Goal: Transaction & Acquisition: Purchase product/service

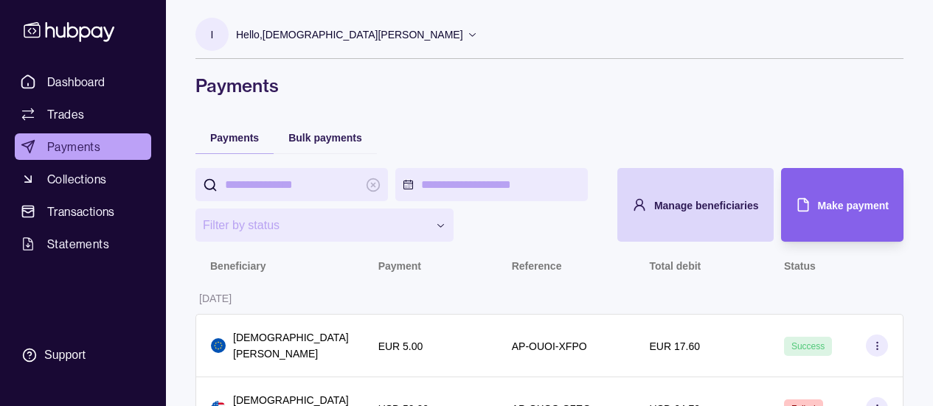
scroll to position [27, 0]
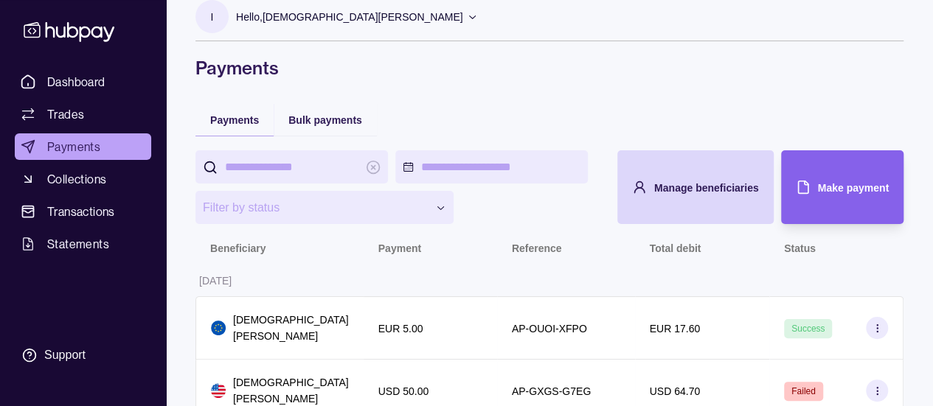
scroll to position [27, 0]
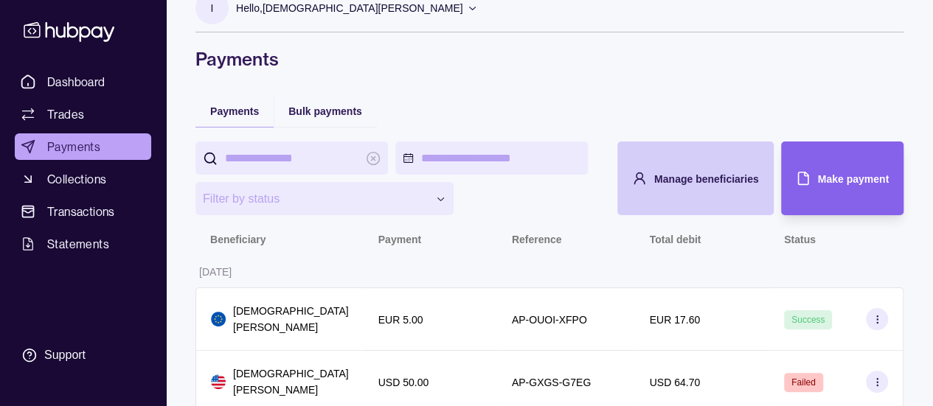
click at [693, 181] on span "Manage beneficiaries" at bounding box center [706, 179] width 105 height 12
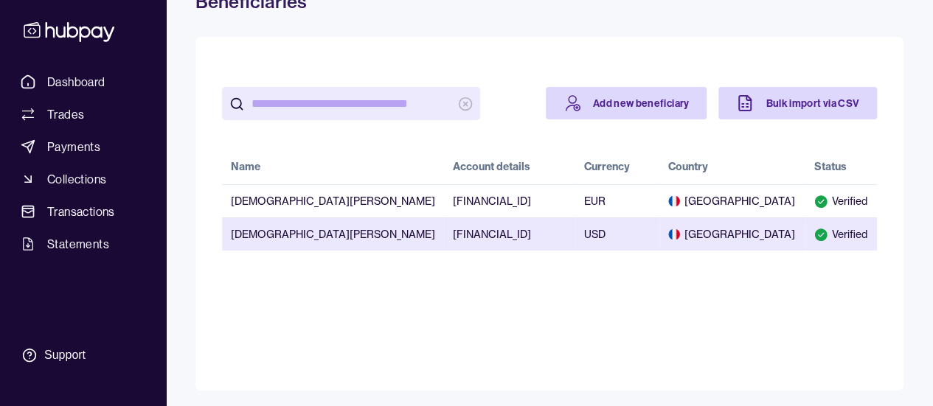
scroll to position [86, 0]
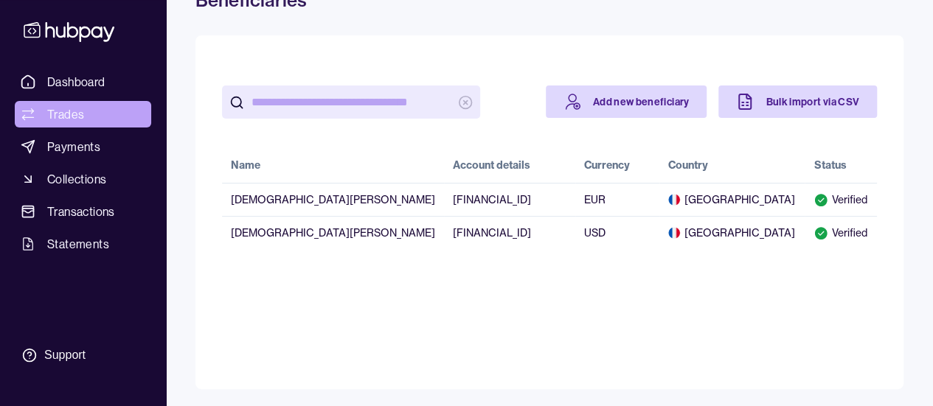
click at [78, 108] on span "Trades" at bounding box center [65, 114] width 37 height 18
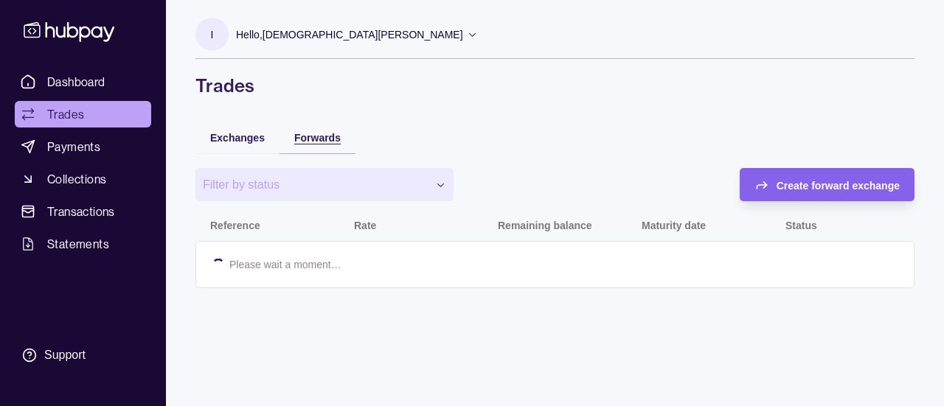
click at [317, 142] on span "Forwards" at bounding box center [317, 138] width 46 height 12
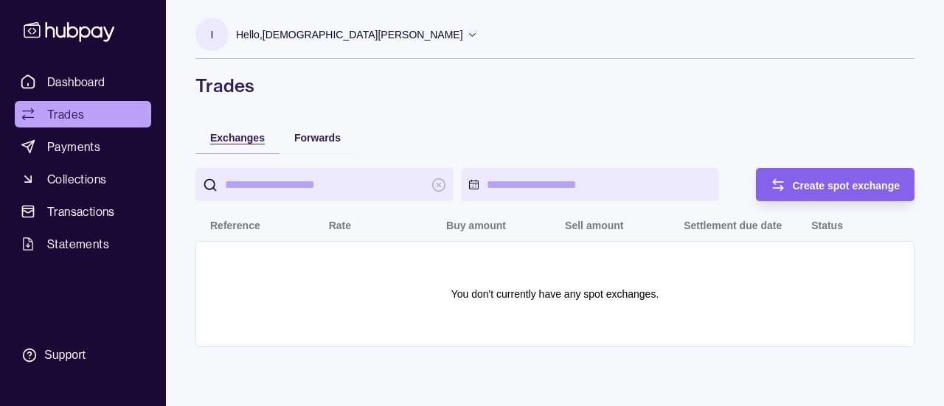
click at [249, 138] on span "Exchanges" at bounding box center [237, 138] width 55 height 12
click at [786, 183] on div "Create spot exchange" at bounding box center [824, 184] width 152 height 33
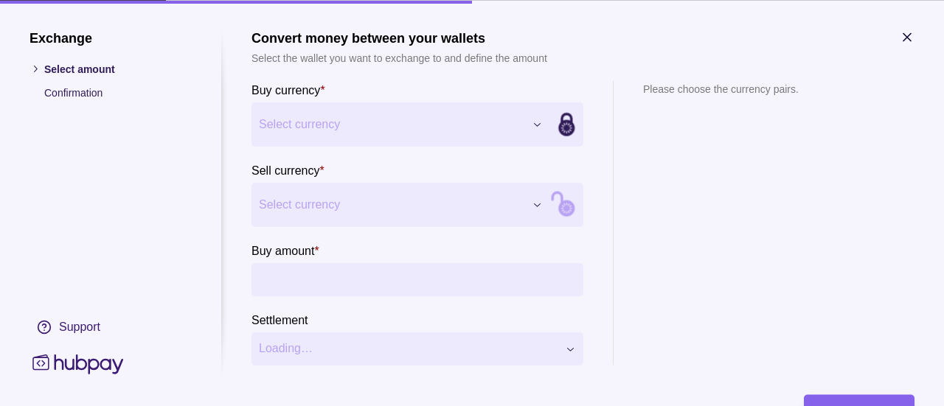
click at [373, 406] on div "Exchange Select amount Confirmation Support Convert money between your wallets …" at bounding box center [472, 406] width 944 height 0
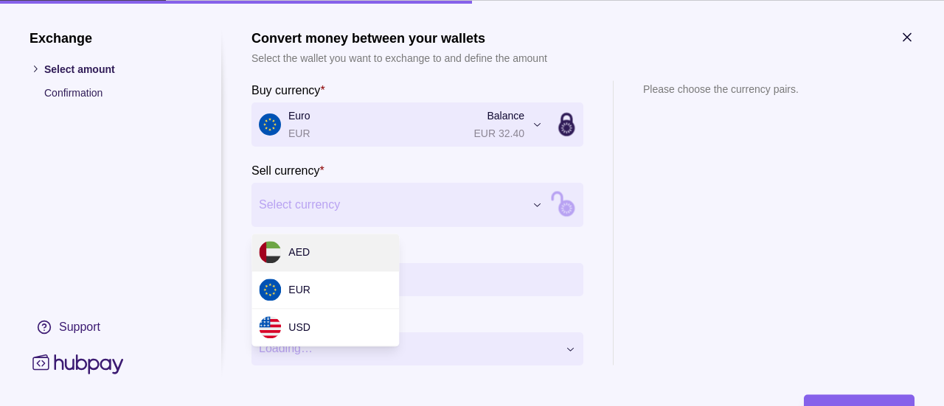
click at [345, 406] on div "Exchange Select amount Confirmation Support Convert money between your wallets …" at bounding box center [472, 406] width 944 height 0
click at [718, 406] on div "Exchange Select amount Confirmation Support Convert money between your wallets …" at bounding box center [472, 406] width 944 height 0
click at [478, 406] on div "Exchange Select amount Confirmation Support Convert money between your wallets …" at bounding box center [472, 406] width 944 height 0
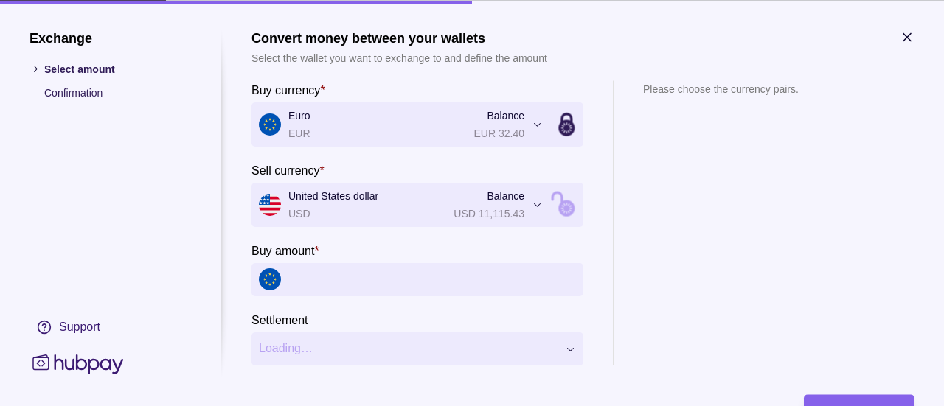
click at [376, 294] on input "Buy amount *" at bounding box center [432, 279] width 288 height 33
type input "*****"
click at [676, 265] on section "Please choose the currency pairs." at bounding box center [721, 222] width 156 height 285
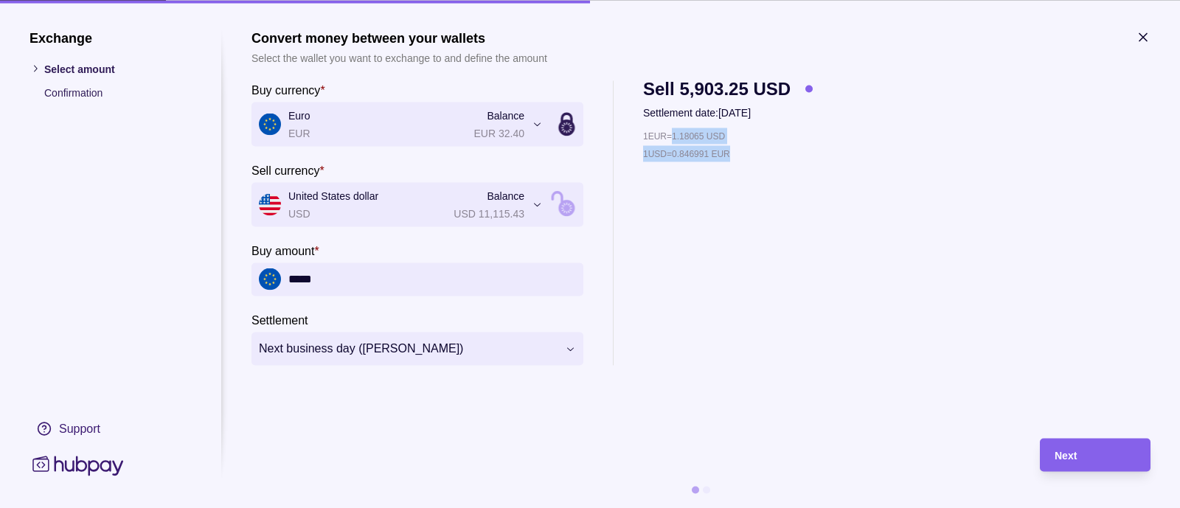
drag, startPoint x: 672, startPoint y: 134, endPoint x: 757, endPoint y: 156, distance: 88.4
click at [757, 156] on div "1 EUR = 1.18065 USD 1 USD = 0.846991 EUR" at bounding box center [728, 246] width 170 height 237
click at [746, 171] on div "1 EUR = 1.18065 USD 1 USD = 0.846991 EUR" at bounding box center [728, 246] width 170 height 237
drag, startPoint x: 638, startPoint y: 134, endPoint x: 755, endPoint y: 148, distance: 118.1
click at [755, 148] on div "**********" at bounding box center [700, 222] width 899 height 285
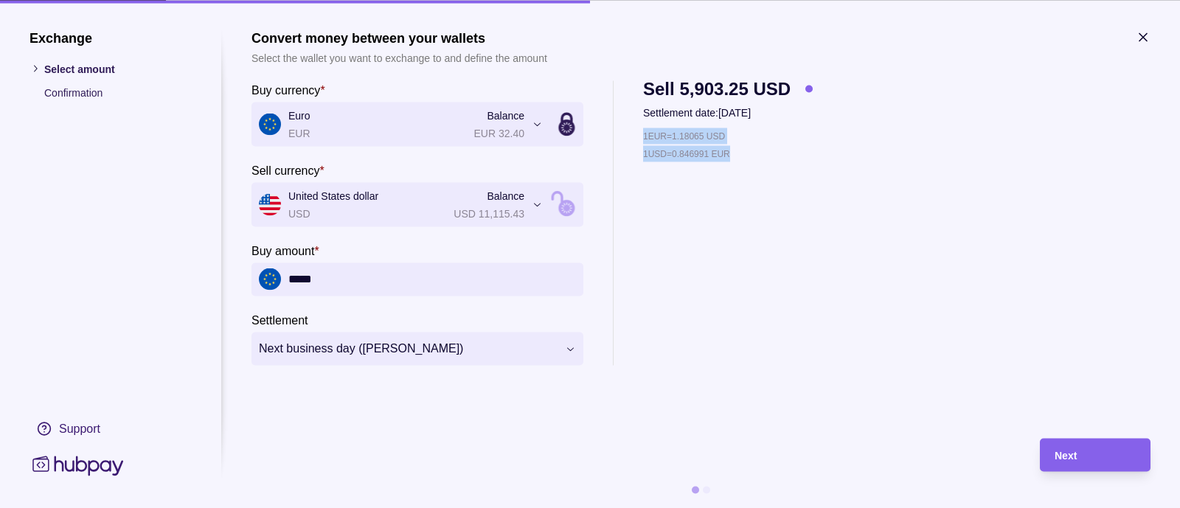
click at [732, 169] on div "1 EUR = 1.18065 USD 1 USD = 0.846991 EUR" at bounding box center [728, 246] width 170 height 237
drag, startPoint x: 679, startPoint y: 90, endPoint x: 717, endPoint y: 87, distance: 37.7
click at [717, 87] on span "Sell 5,902.70 USD" at bounding box center [716, 88] width 147 height 16
click at [696, 108] on p "Settlement date: 13 Aug 2025" at bounding box center [728, 112] width 170 height 16
drag, startPoint x: 679, startPoint y: 82, endPoint x: 743, endPoint y: 80, distance: 64.2
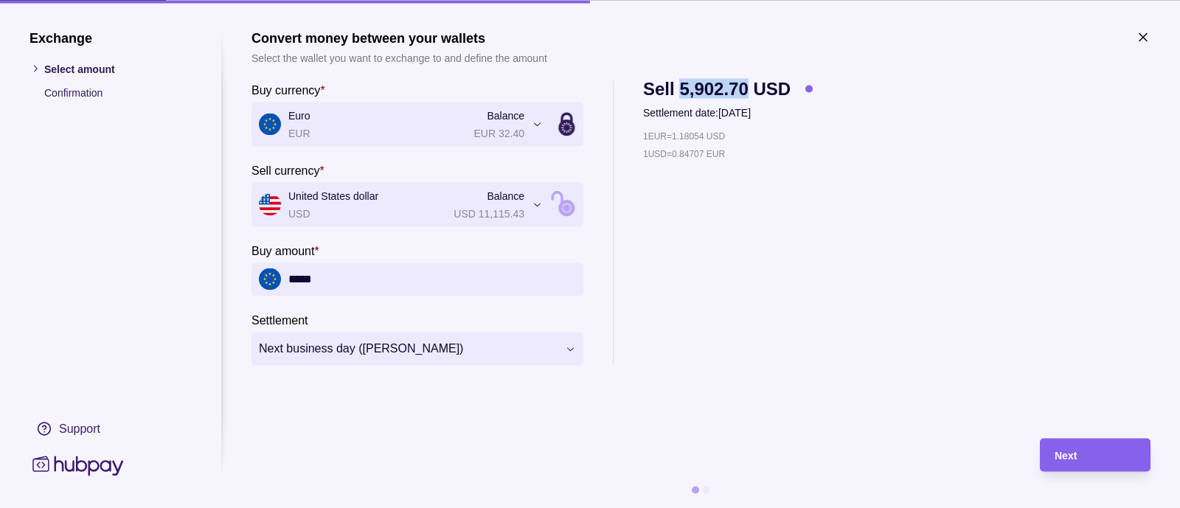
click at [743, 80] on span "Sell 5,902.70 USD" at bounding box center [716, 88] width 147 height 16
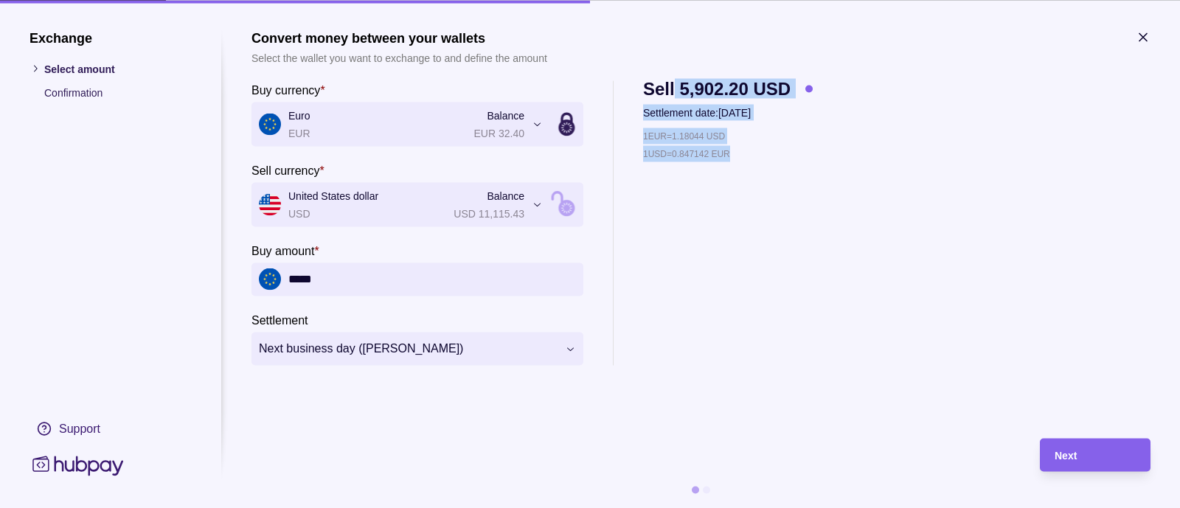
drag, startPoint x: 675, startPoint y: 83, endPoint x: 768, endPoint y: 154, distance: 116.8
click at [768, 154] on section "Sell 5,902.20 USD Settlement date: 13 Aug 2025 1 EUR = 1.18044 USD 1 USD = 0.84…" at bounding box center [728, 222] width 170 height 285
click at [763, 160] on div "1 USD = 0.847142 EUR" at bounding box center [728, 153] width 170 height 16
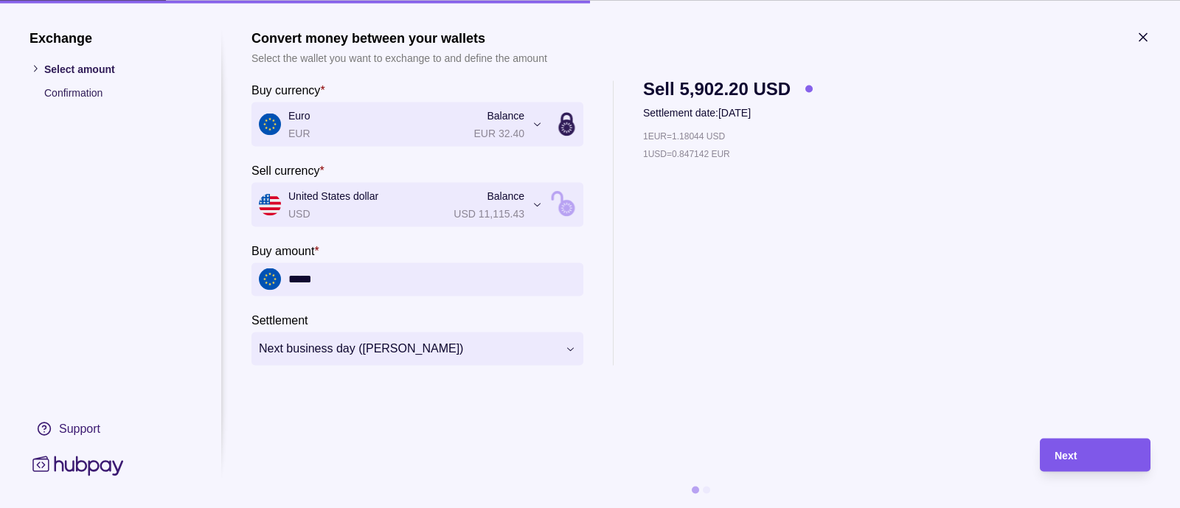
click at [943, 406] on div "Next" at bounding box center [1083, 454] width 103 height 33
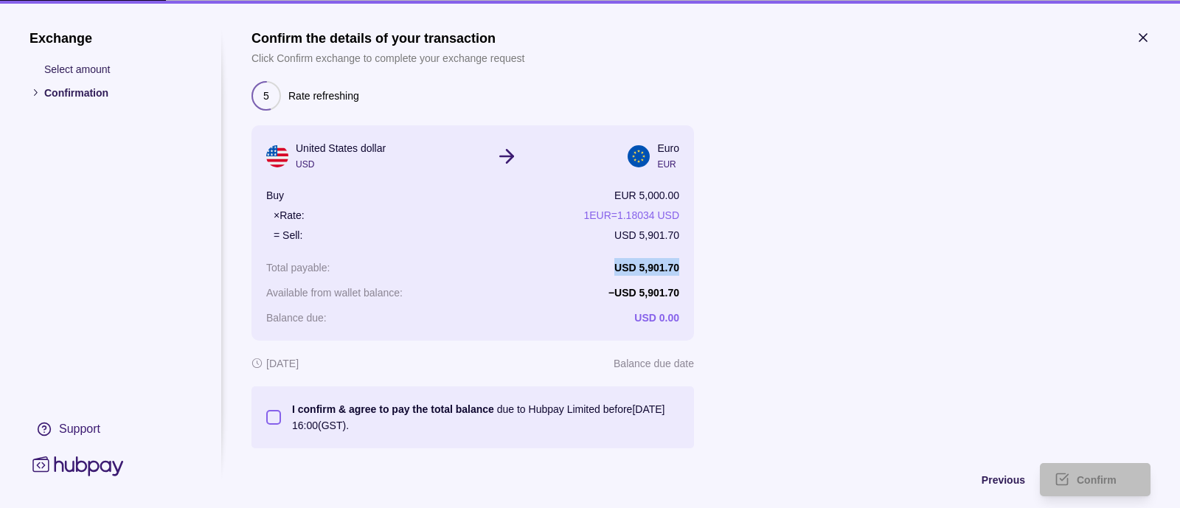
drag, startPoint x: 600, startPoint y: 269, endPoint x: 720, endPoint y: 260, distance: 121.3
click at [708, 262] on section "Confirm the details of your transaction Click Confirm exchange to complete your…" at bounding box center [700, 238] width 899 height 418
click at [772, 249] on section "Confirm the details of your transaction Click Confirm exchange to complete your…" at bounding box center [700, 238] width 899 height 418
click at [272, 406] on button "I confirm & agree to pay the total balance due to Hubpay Limited before 13 Aug …" at bounding box center [273, 416] width 15 height 15
click at [943, 406] on div "Confirm" at bounding box center [1106, 479] width 59 height 18
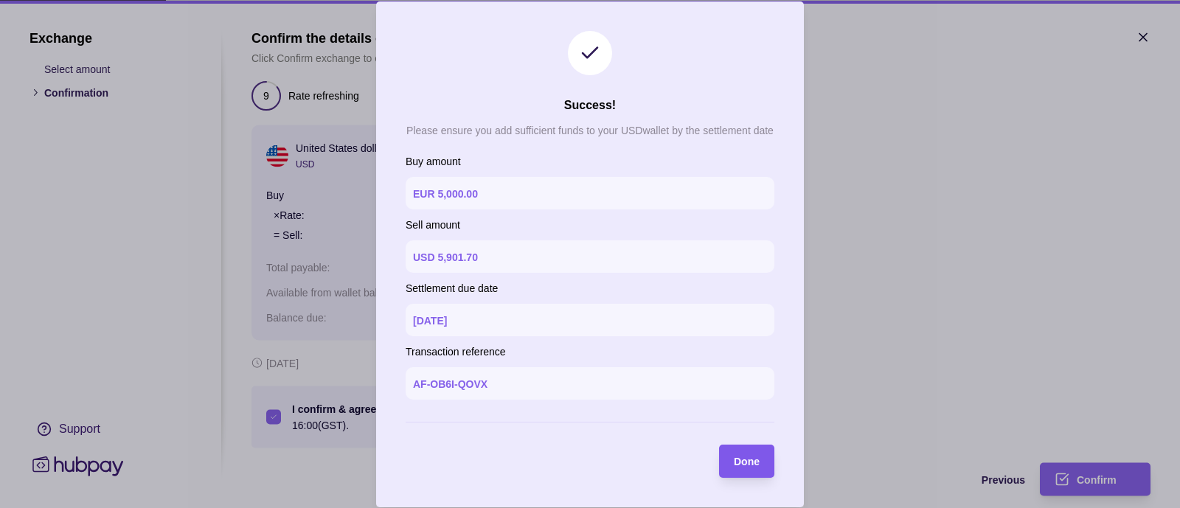
click at [743, 406] on span "Done" at bounding box center [747, 462] width 26 height 12
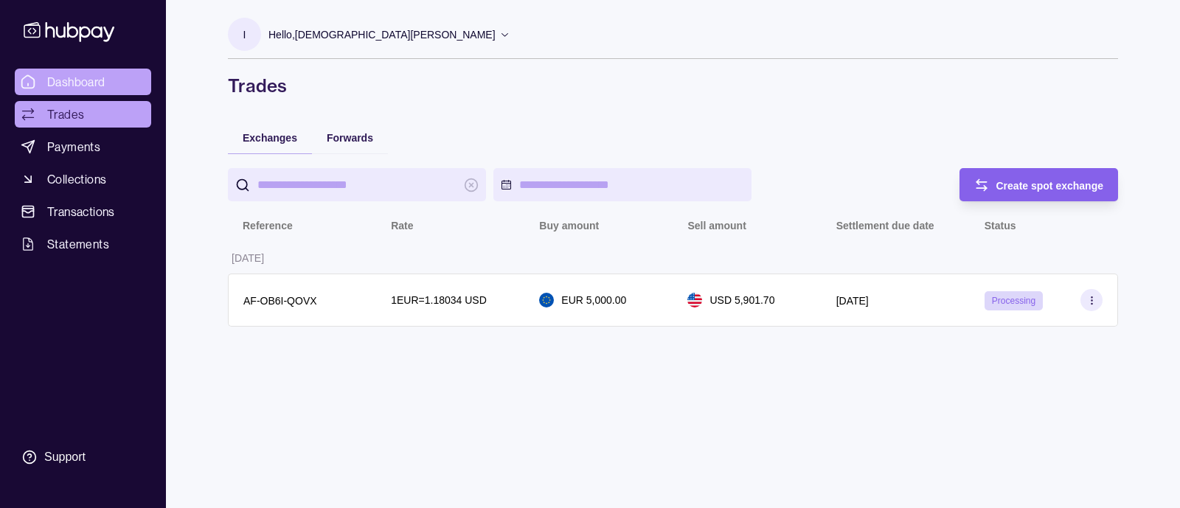
click at [82, 78] on span "Dashboard" at bounding box center [76, 82] width 58 height 18
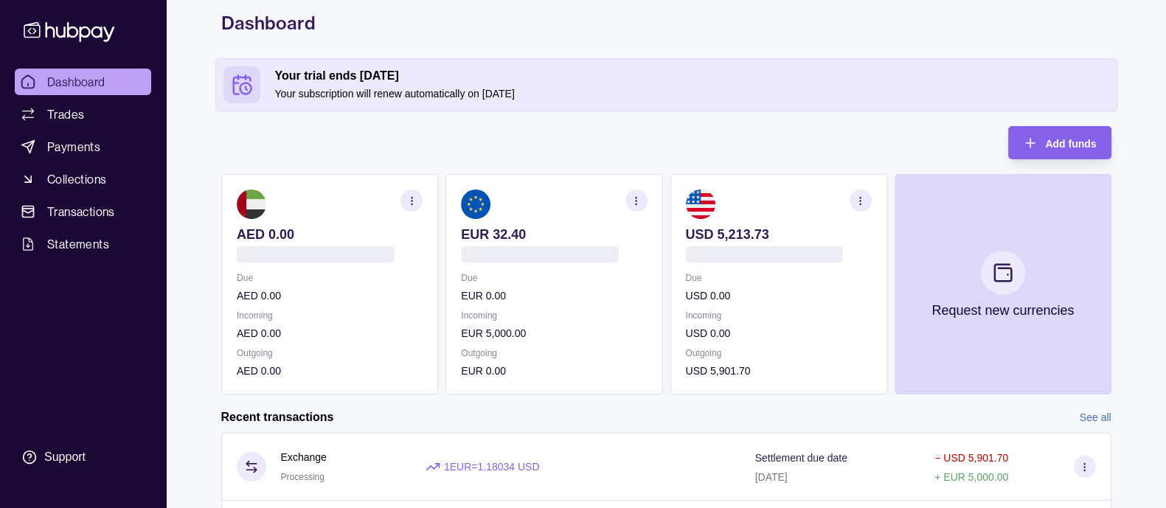
scroll to position [91, 0]
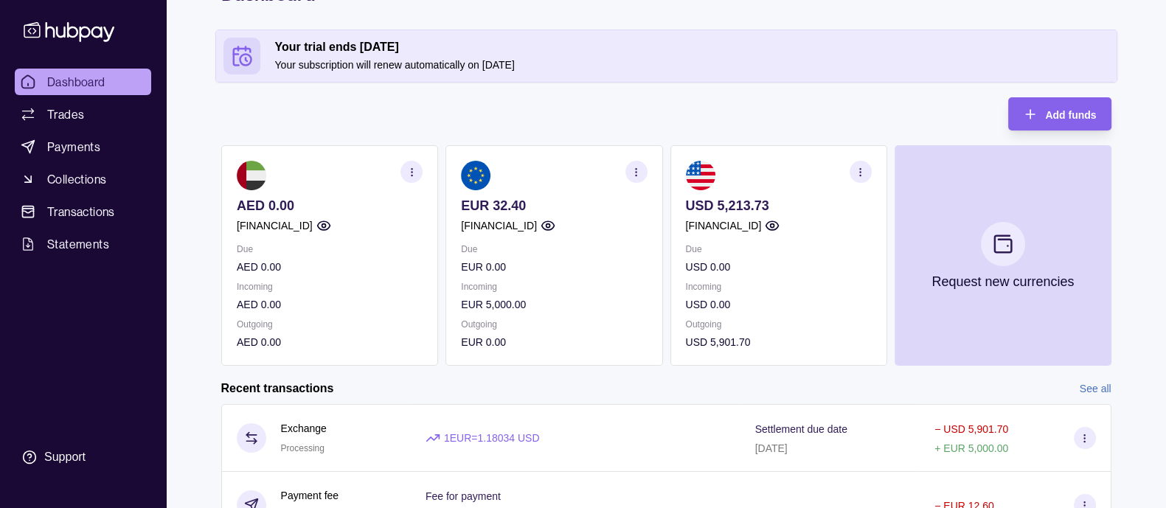
click at [619, 215] on div "EUR 32.40 [FINANCIAL_ID]" at bounding box center [554, 216] width 186 height 36
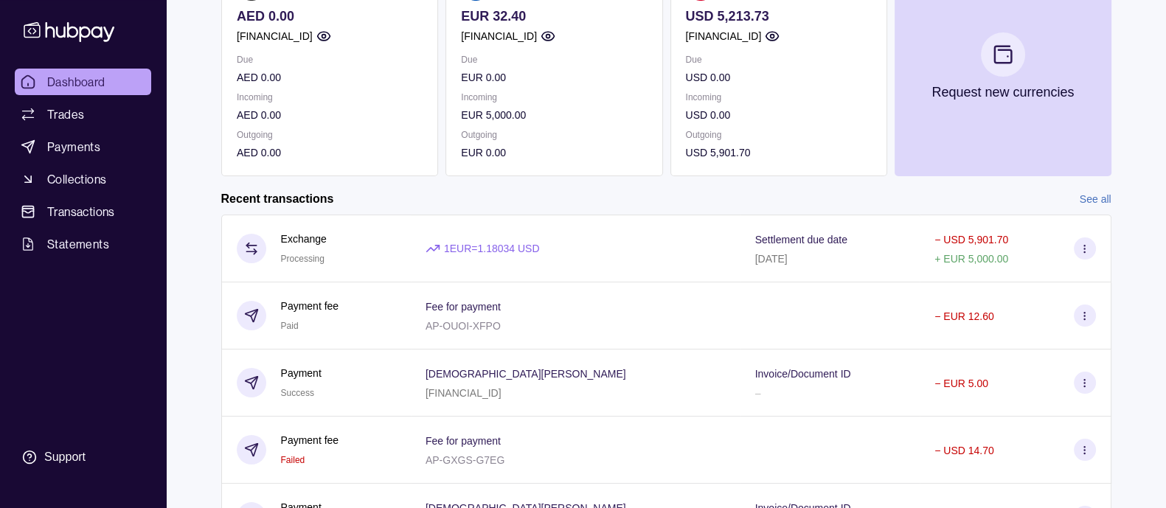
scroll to position [189, 0]
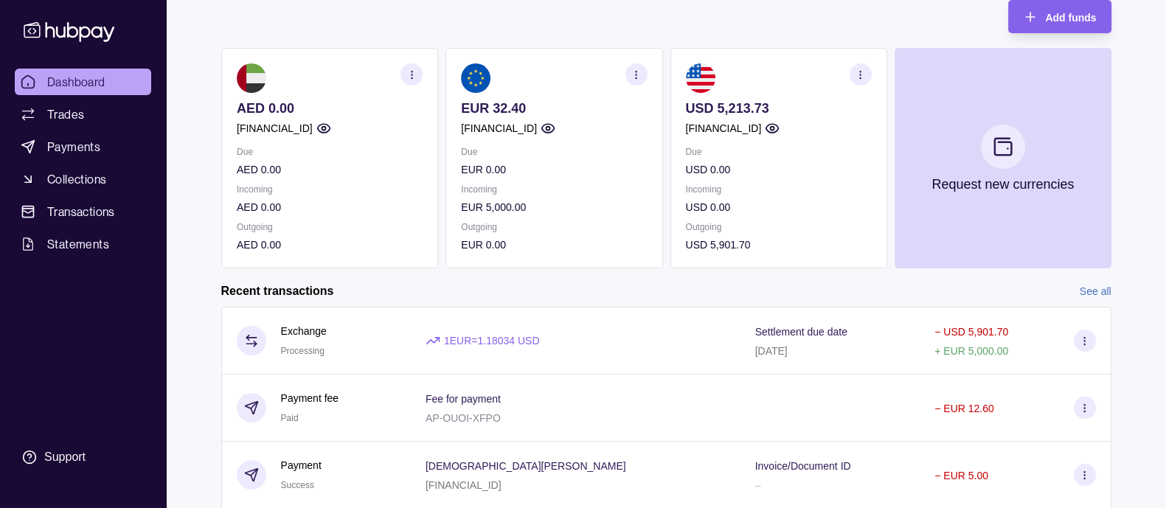
click at [566, 127] on div "EUR 32.40 [FINANCIAL_ID]" at bounding box center [554, 118] width 186 height 36
click at [804, 105] on p "USD 5,213.73" at bounding box center [778, 108] width 186 height 16
click at [554, 124] on icon "button" at bounding box center [547, 128] width 13 height 9
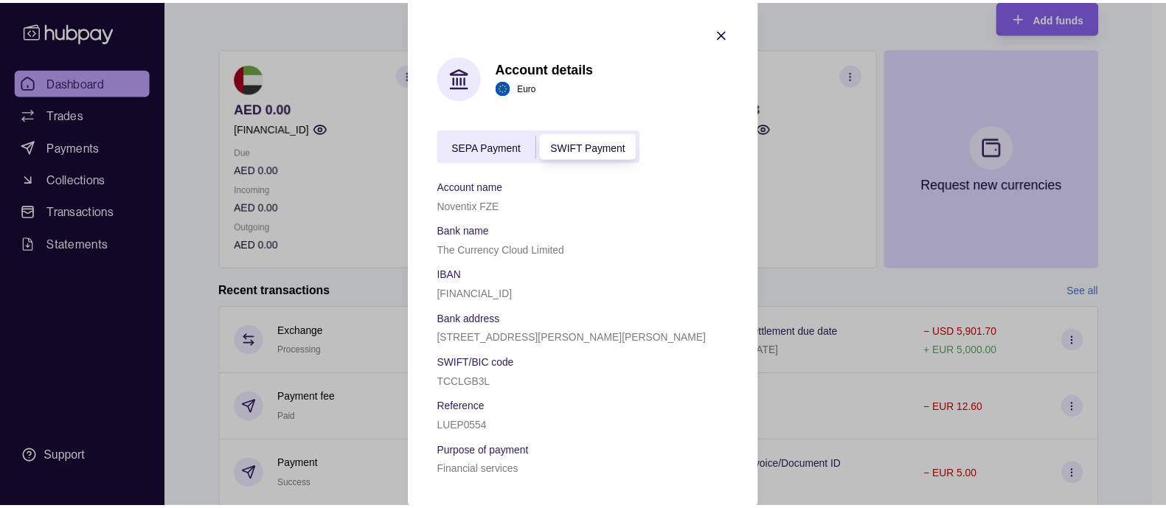
scroll to position [9, 0]
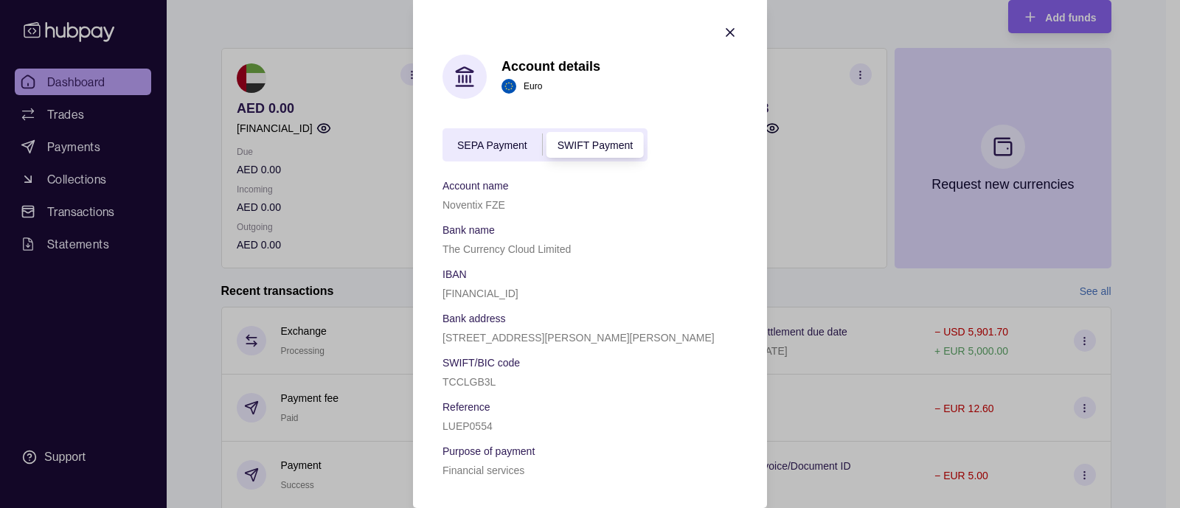
click at [507, 141] on span "SEPA Payment" at bounding box center [492, 146] width 70 height 12
click at [561, 140] on span "SWIFT Payment" at bounding box center [594, 146] width 75 height 12
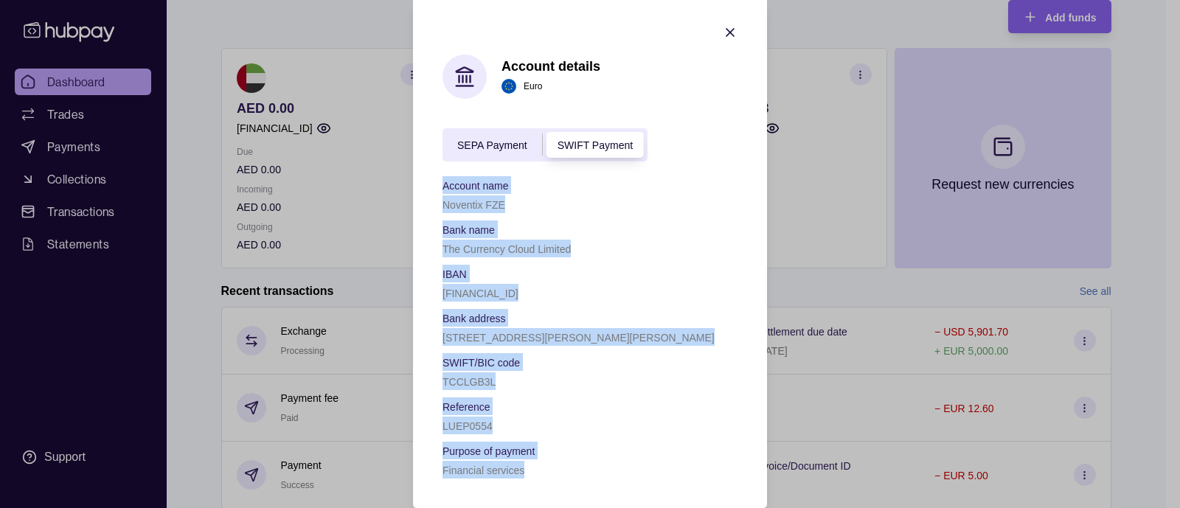
drag, startPoint x: 426, startPoint y: 176, endPoint x: 619, endPoint y: 462, distance: 344.8
click at [619, 462] on section "Account details Euro SEPA Payment SWIFT Payment Account name Noventix FZE Bank …" at bounding box center [590, 252] width 354 height 513
click at [619, 466] on div "Financial services" at bounding box center [589, 470] width 295 height 18
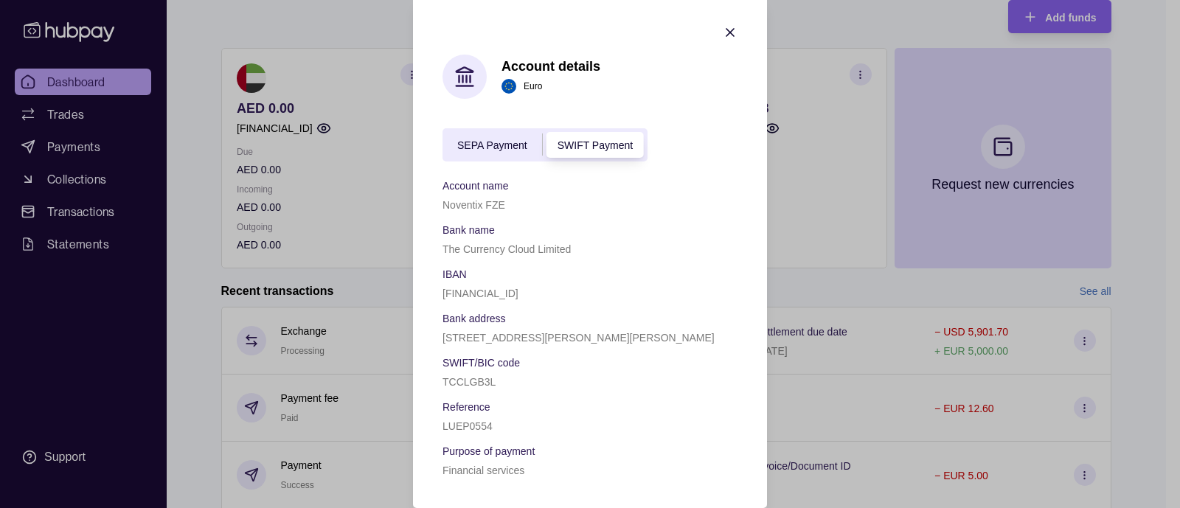
click at [723, 25] on icon "button" at bounding box center [730, 32] width 15 height 15
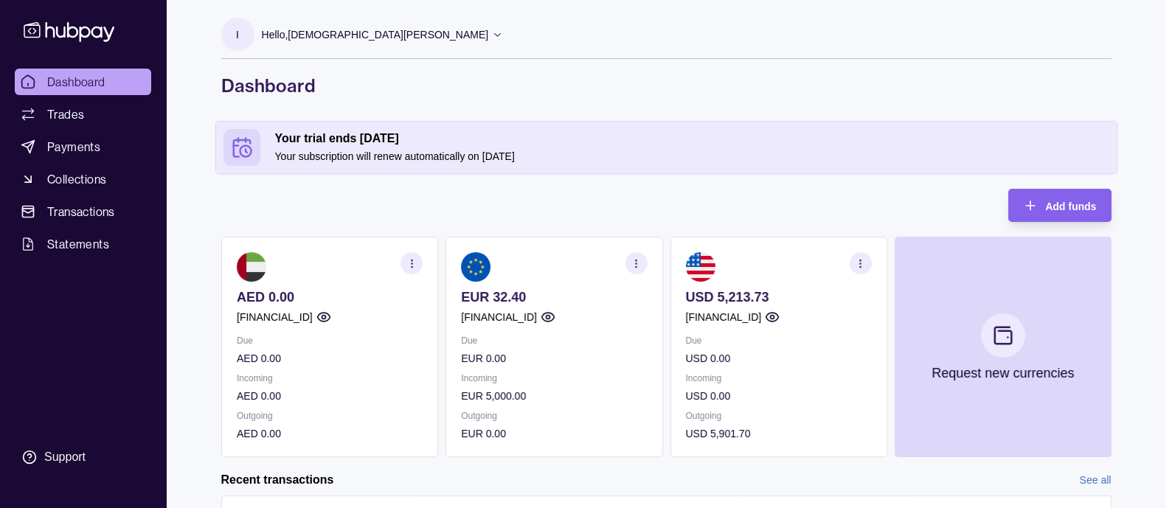
scroll to position [0, 0]
click at [48, 237] on span "Statements" at bounding box center [78, 244] width 62 height 18
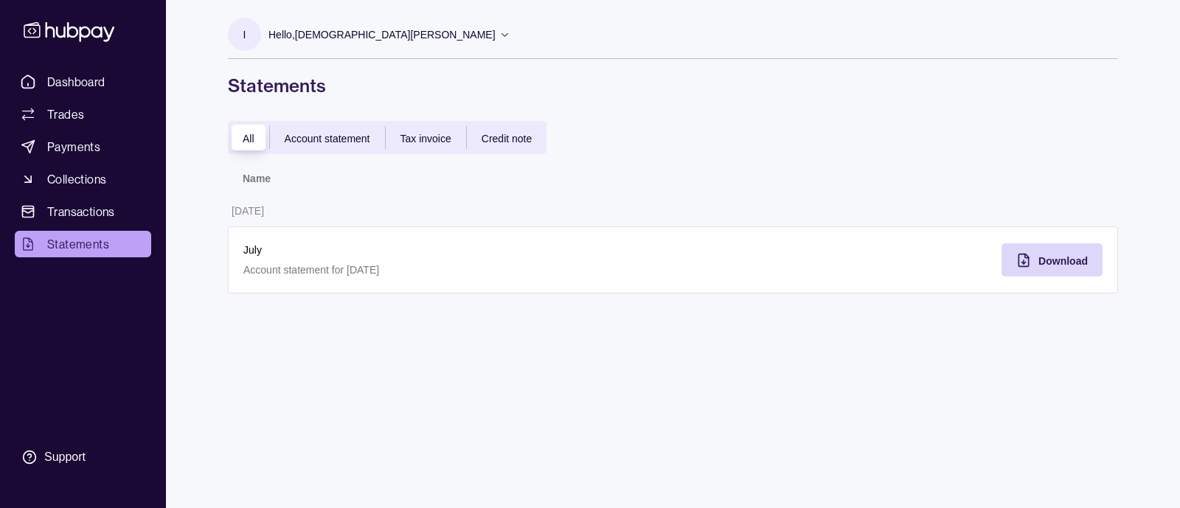
click at [328, 136] on span "Account statement" at bounding box center [328, 139] width 86 height 12
click at [417, 138] on span "Tax invoice" at bounding box center [425, 139] width 51 height 12
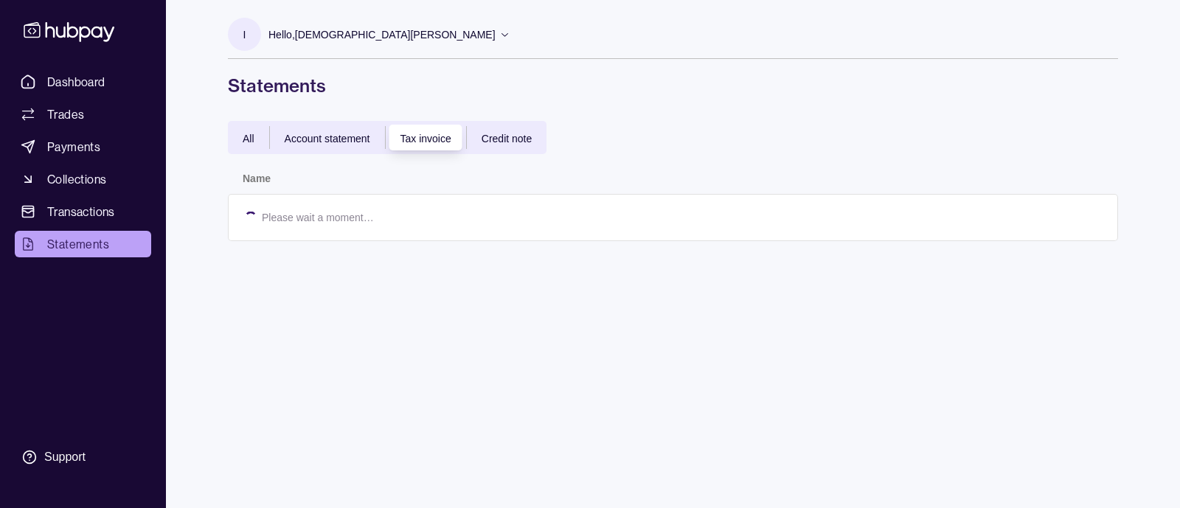
click at [486, 139] on span "Credit note" at bounding box center [507, 139] width 50 height 12
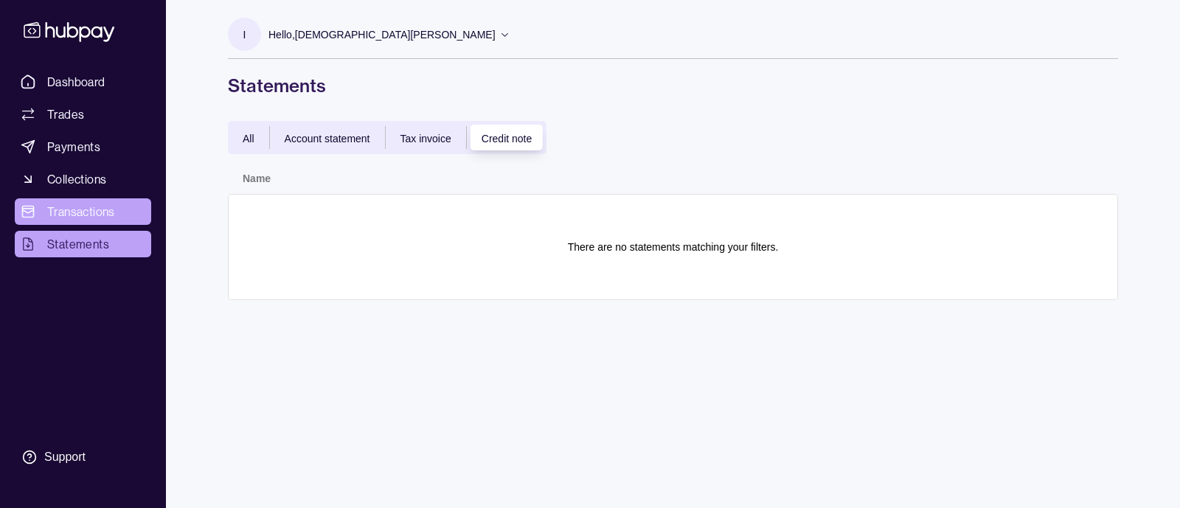
click at [121, 209] on link "Transactions" at bounding box center [83, 211] width 136 height 27
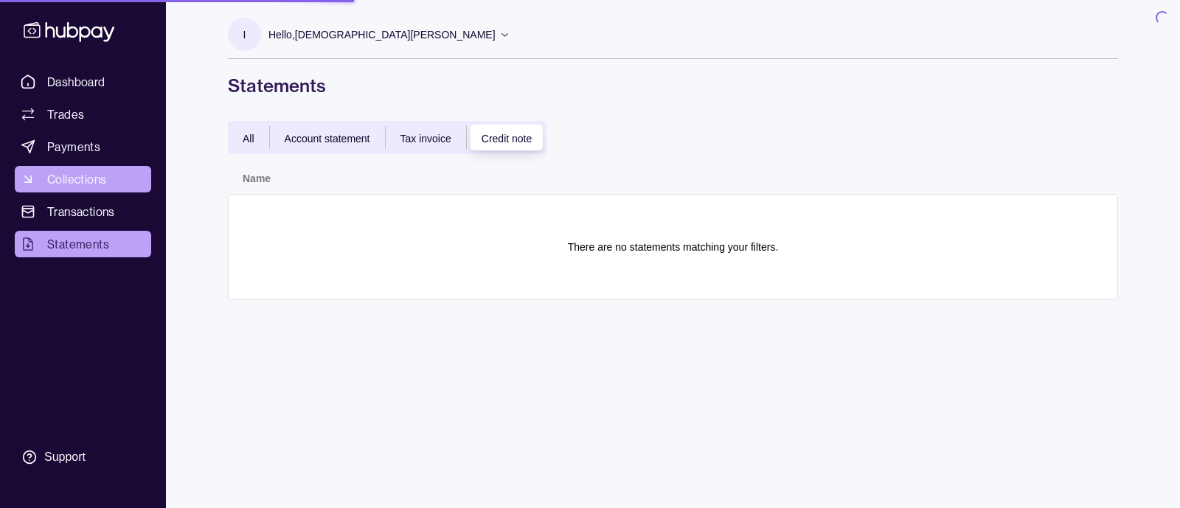
click at [94, 174] on span "Collections" at bounding box center [76, 179] width 59 height 18
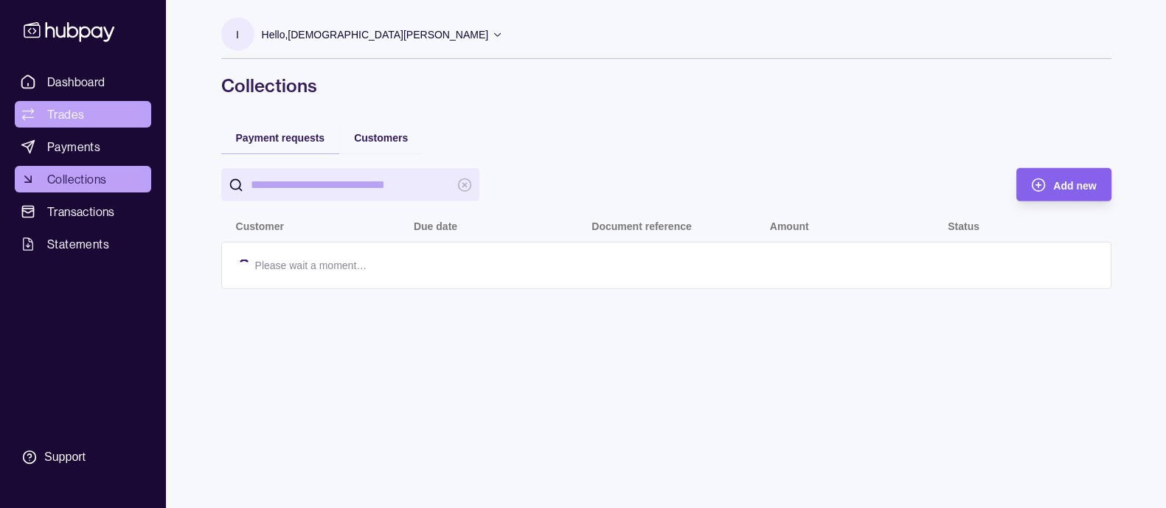
click at [92, 118] on link "Trades" at bounding box center [83, 114] width 136 height 27
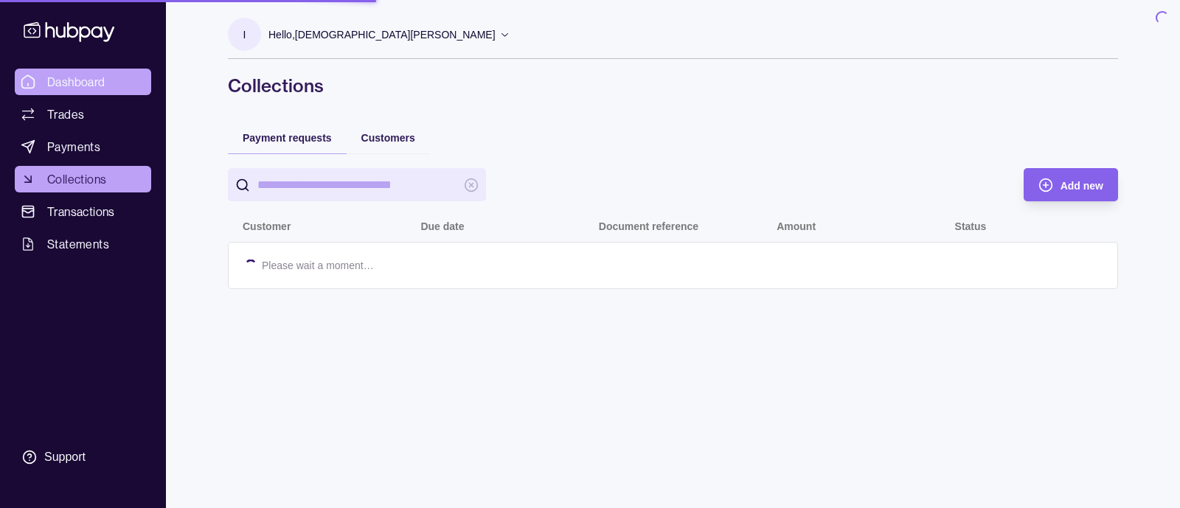
click at [97, 86] on span "Dashboard" at bounding box center [76, 82] width 58 height 18
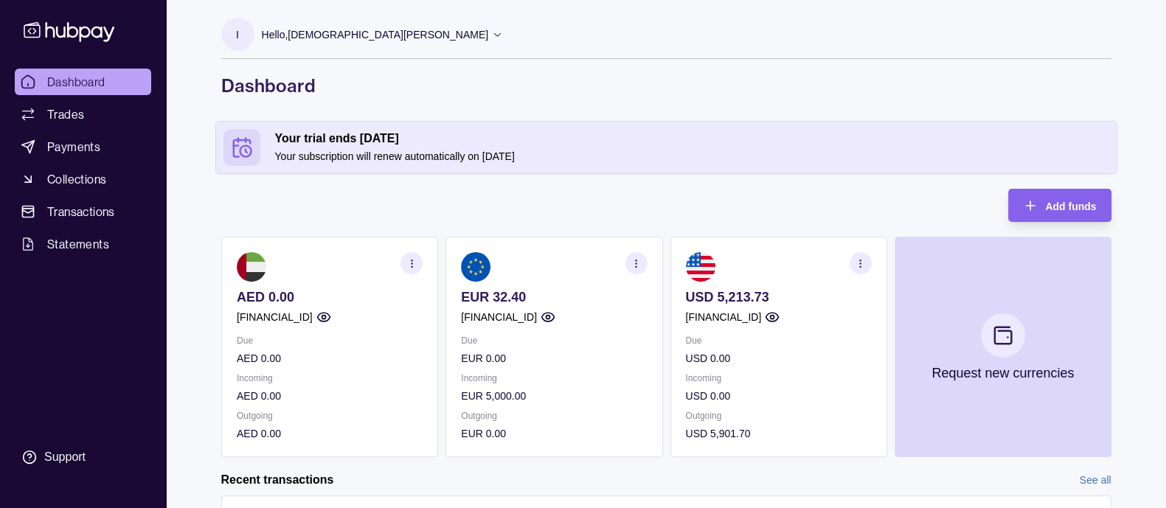
click at [851, 266] on section "button" at bounding box center [860, 263] width 22 height 22
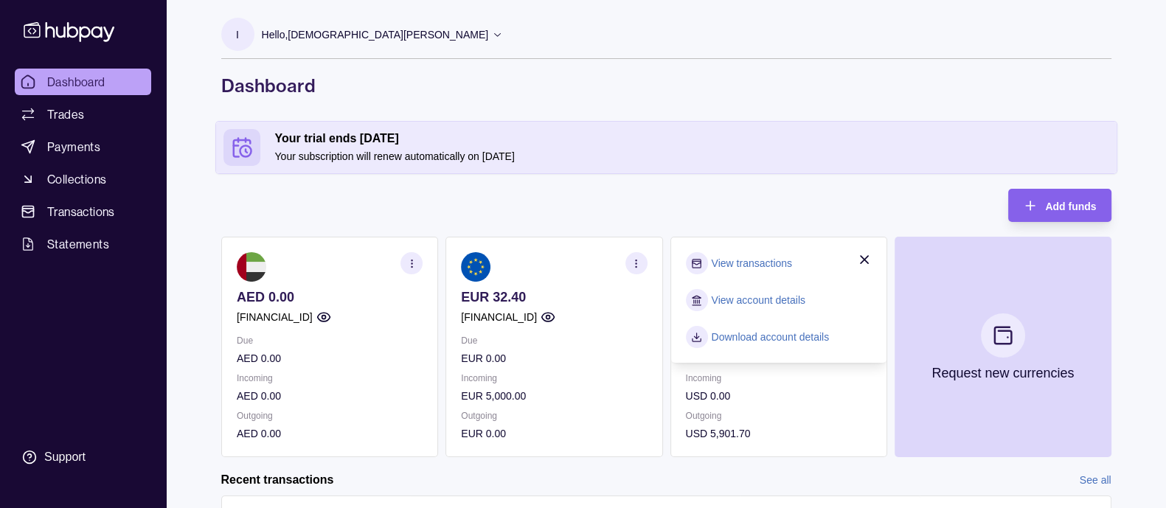
click at [664, 204] on div "Add funds AED 0.00 AE120960000536060001506 Due AED 0.00 Incoming AED 0.00 Outgo…" at bounding box center [666, 323] width 890 height 268
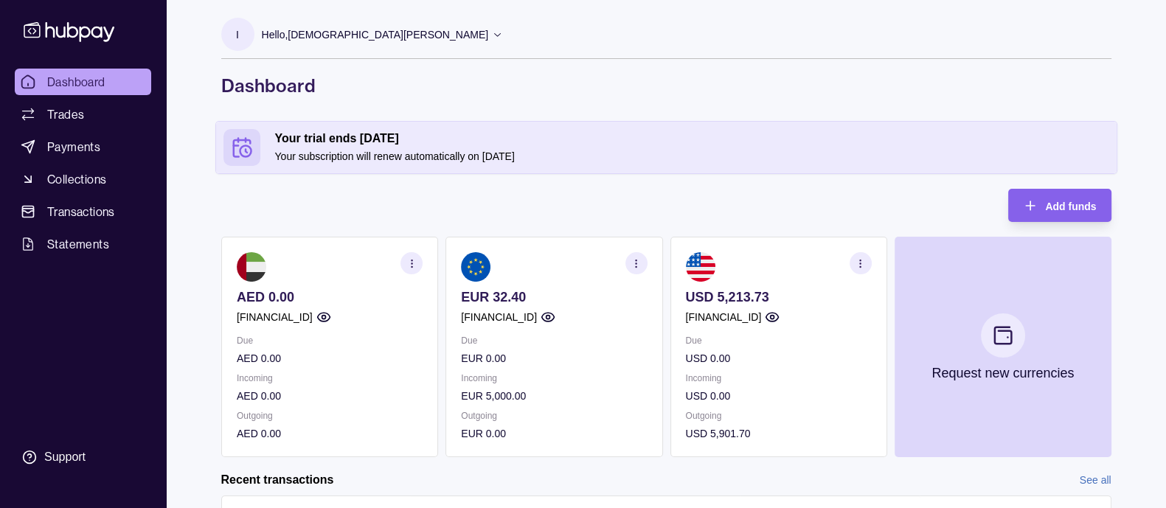
click at [640, 258] on icon "button" at bounding box center [635, 263] width 11 height 11
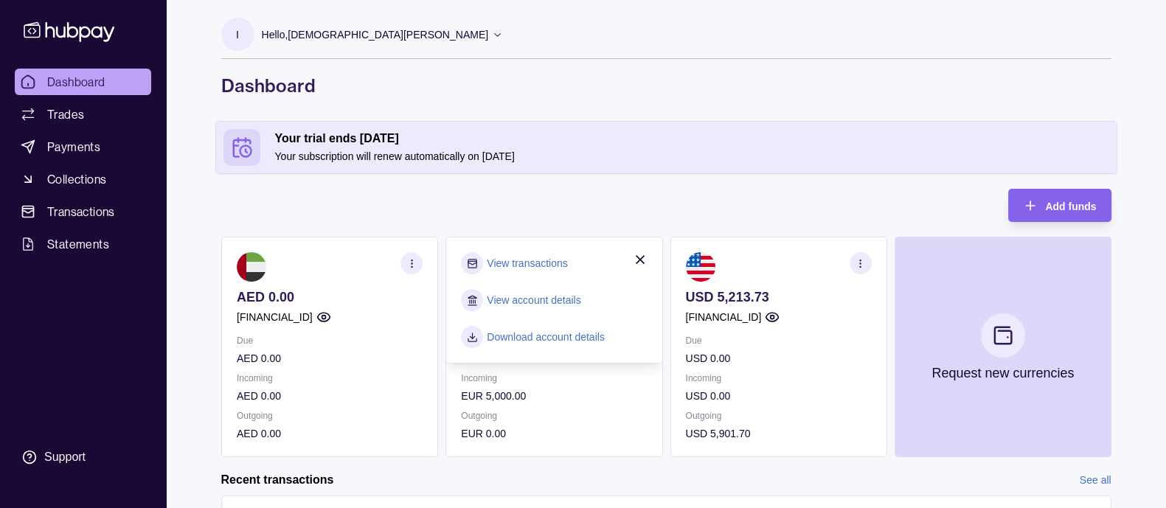
click at [593, 338] on link "Download account details" at bounding box center [546, 337] width 118 height 16
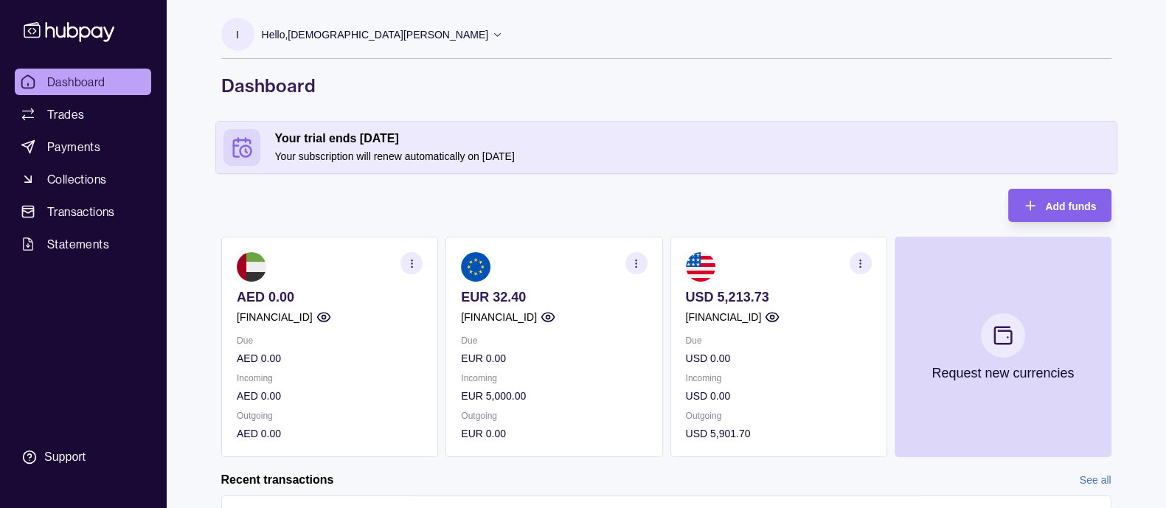
click at [102, 185] on span "Collections" at bounding box center [76, 179] width 59 height 18
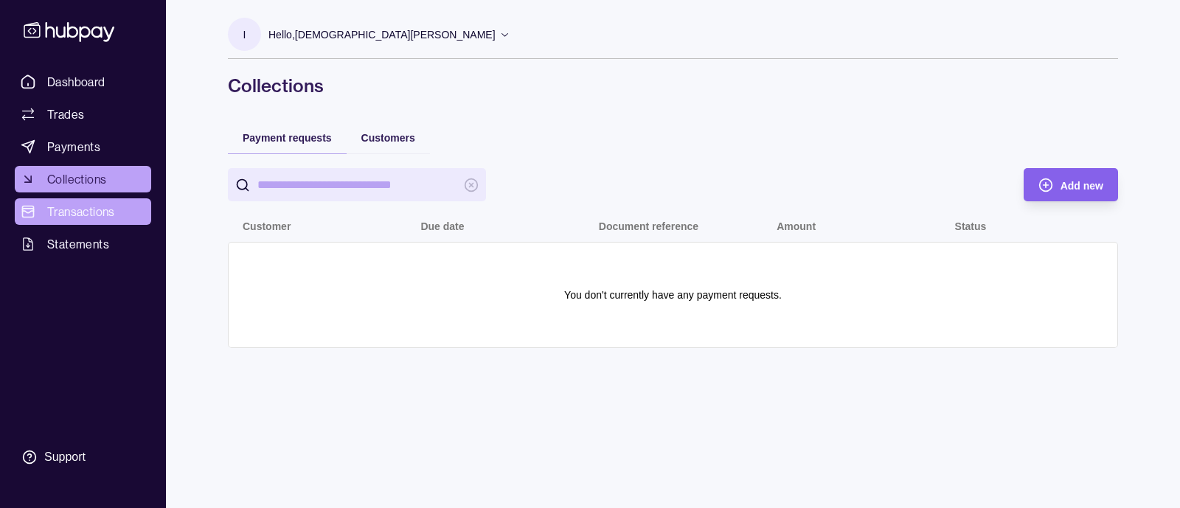
click at [102, 209] on span "Transactions" at bounding box center [81, 212] width 68 height 18
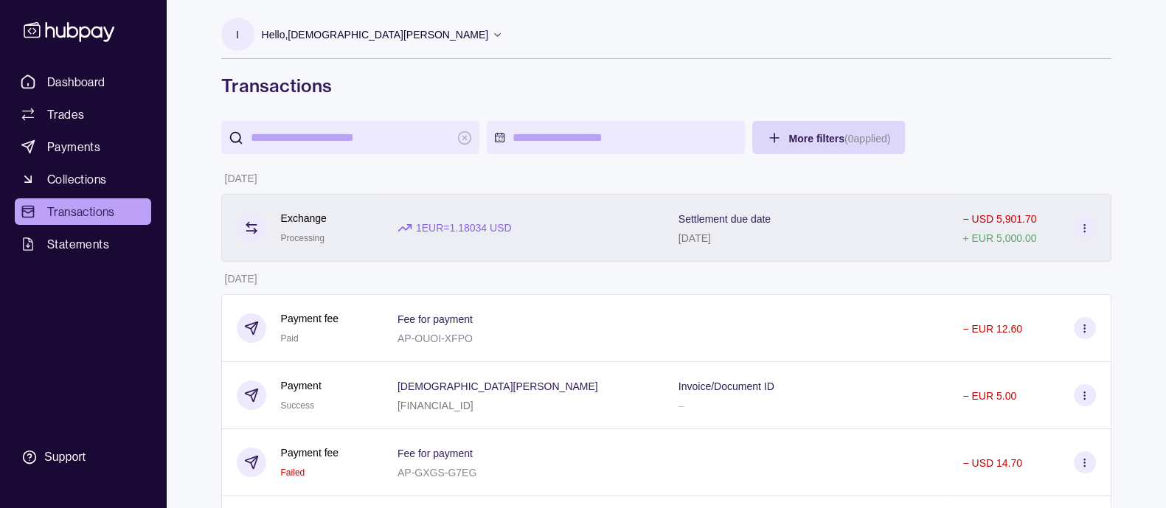
click at [861, 241] on div "Settlement due date 13 Aug 2025" at bounding box center [805, 227] width 255 height 37
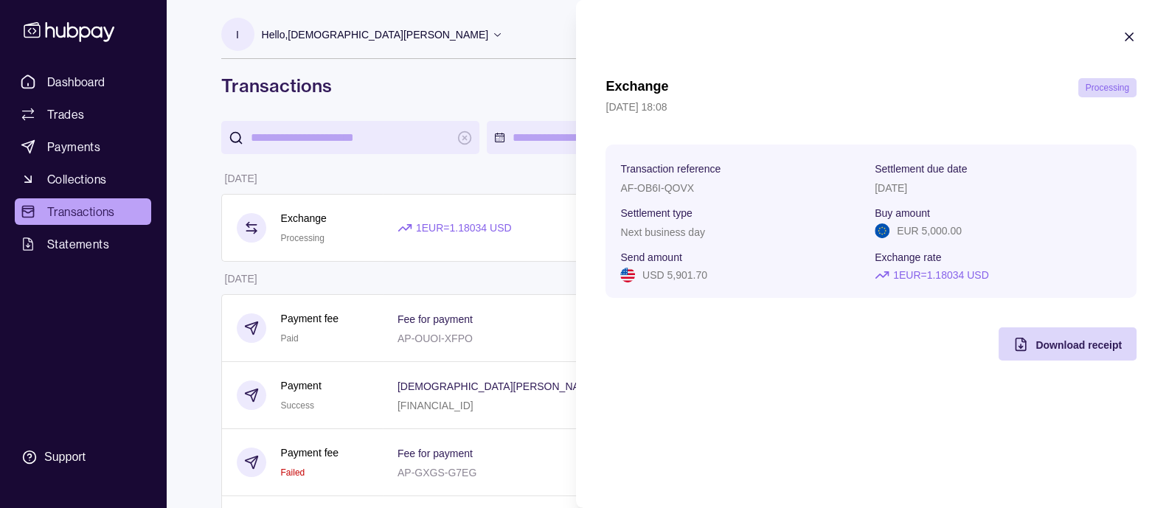
click at [1128, 35] on icon "button" at bounding box center [1129, 36] width 15 height 15
